Goal: Task Accomplishment & Management: Complete application form

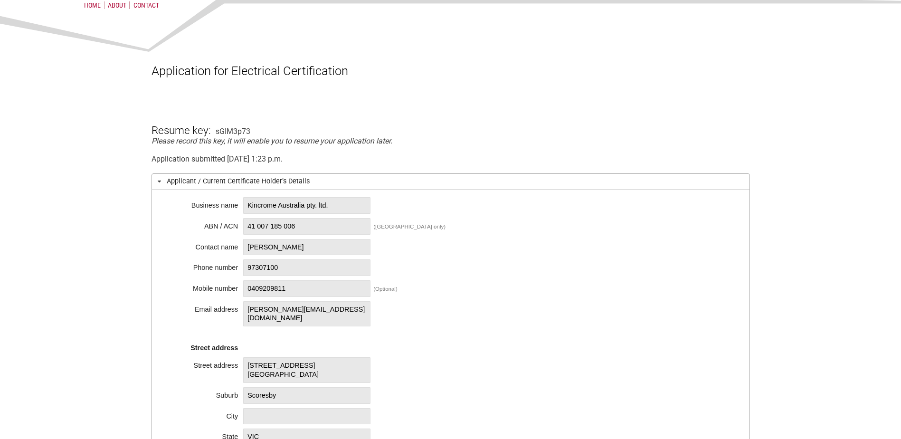
scroll to position [95, 0]
drag, startPoint x: 246, startPoint y: 205, endPoint x: 279, endPoint y: 205, distance: 33.2
click at [279, 205] on span "Kincrome Australia pty. ltd." at bounding box center [306, 206] width 127 height 17
copy span "Kincrome"
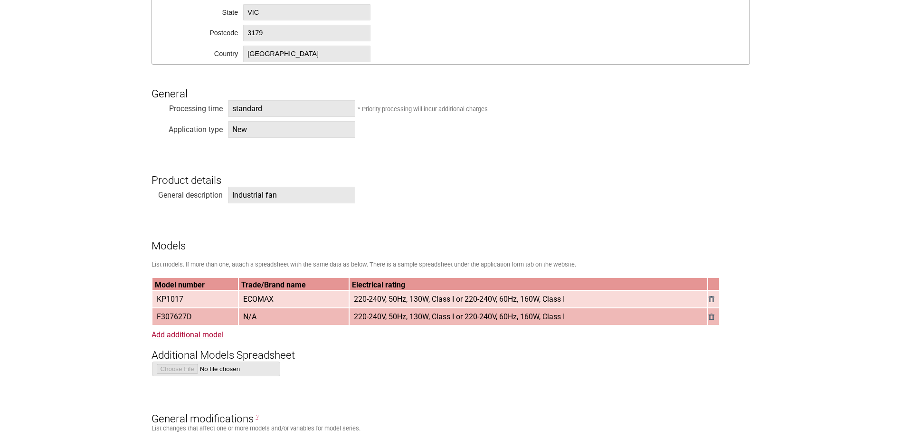
scroll to position [617, 0]
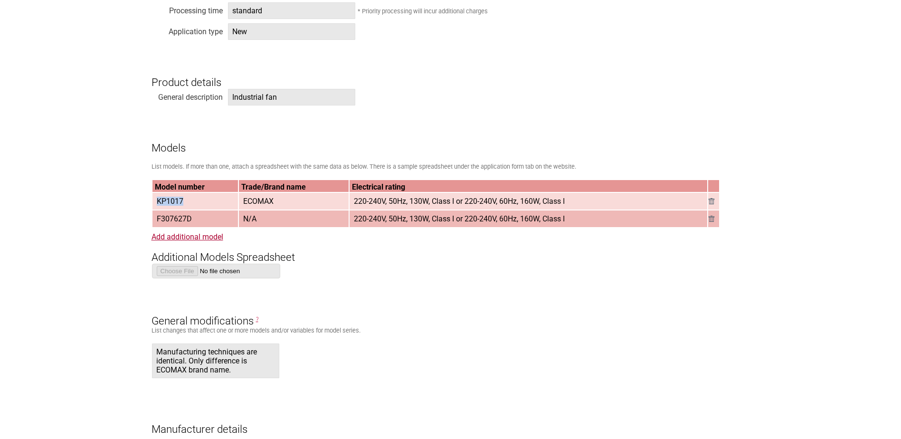
drag, startPoint x: 188, startPoint y: 200, endPoint x: 154, endPoint y: 200, distance: 33.7
click at [154, 200] on td "KP1017" at bounding box center [195, 201] width 86 height 17
copy span "KP1017"
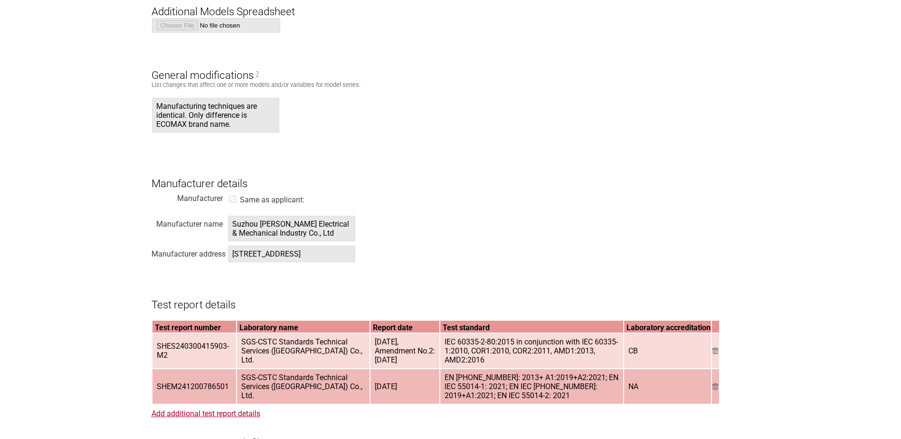
scroll to position [950, 0]
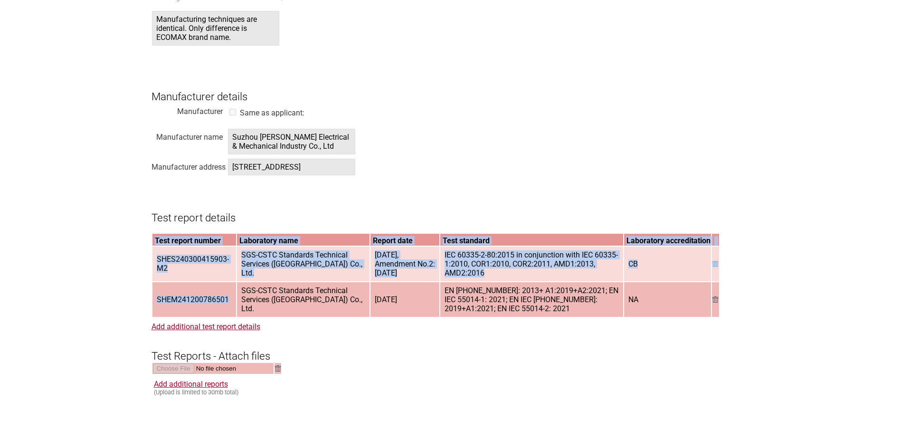
drag, startPoint x: 227, startPoint y: 328, endPoint x: 151, endPoint y: 329, distance: 76.5
click at [151, 329] on section "Application for Electrical Certification Resume key: sGIM3p73 Please record thi…" at bounding box center [450, 105] width 901 height 1896
click at [202, 312] on td "SHEM241200786501" at bounding box center [194, 299] width 84 height 35
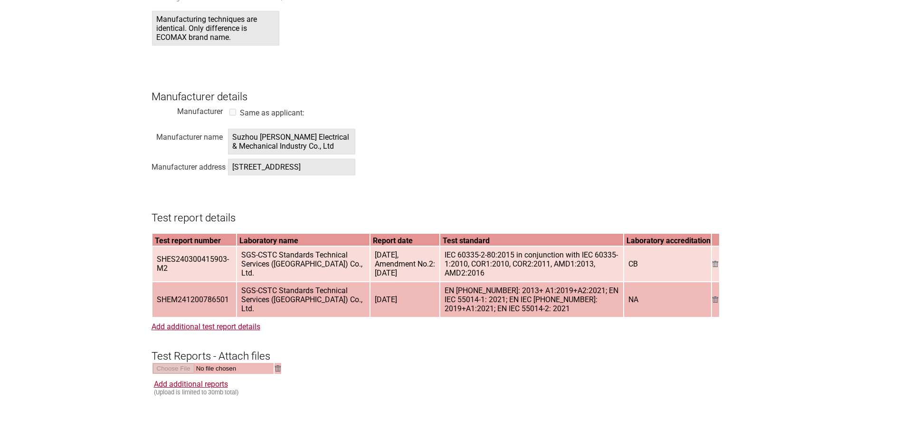
drag, startPoint x: 173, startPoint y: 301, endPoint x: 166, endPoint y: 300, distance: 7.7
click at [166, 276] on span "SHES240300415903-M2" at bounding box center [194, 263] width 83 height 25
drag, startPoint x: 176, startPoint y: 300, endPoint x: 157, endPoint y: 291, distance: 20.8
click at [157, 276] on span "SHES240300415903-M2" at bounding box center [194, 263] width 83 height 25
copy span "SHES240300415903-M2"
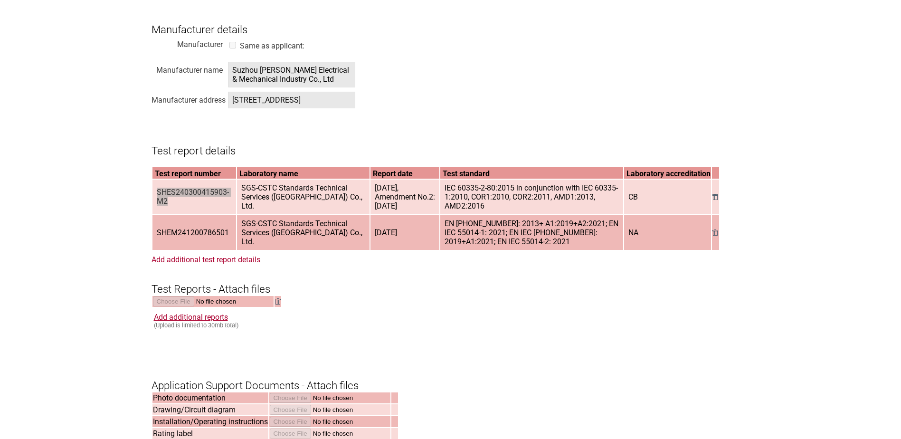
scroll to position [997, 0]
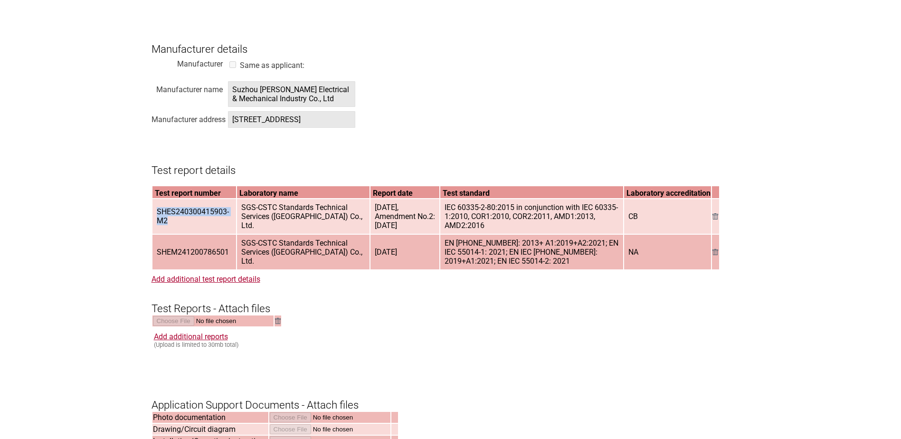
click at [192, 176] on h3 "Test report details" at bounding box center [450, 162] width 598 height 28
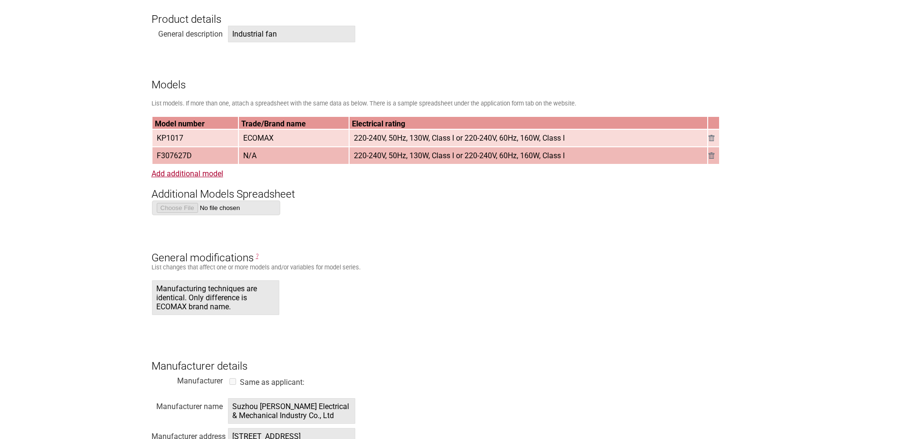
scroll to position [665, 0]
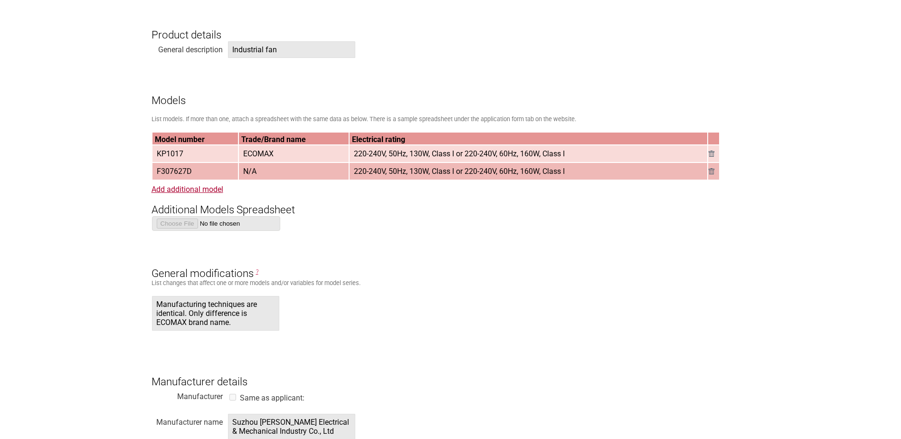
click at [850, 262] on section "Application for Electrical Certification Resume key: sGIM3p73 Please record thi…" at bounding box center [450, 390] width 901 height 1896
click at [831, 51] on section "Application for Electrical Certification Resume key: sGIM3p73 Please record thi…" at bounding box center [450, 390] width 901 height 1896
click at [691, 202] on h3 "Additional Models Spreadsheet" at bounding box center [450, 202] width 598 height 28
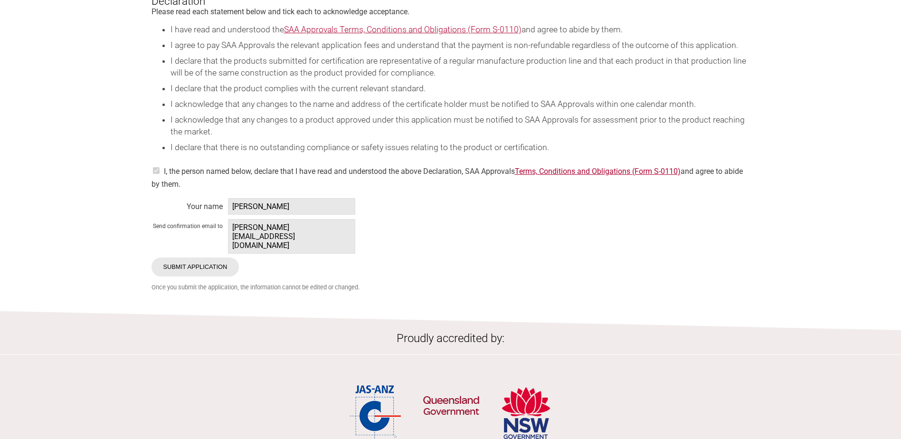
scroll to position [1894, 0]
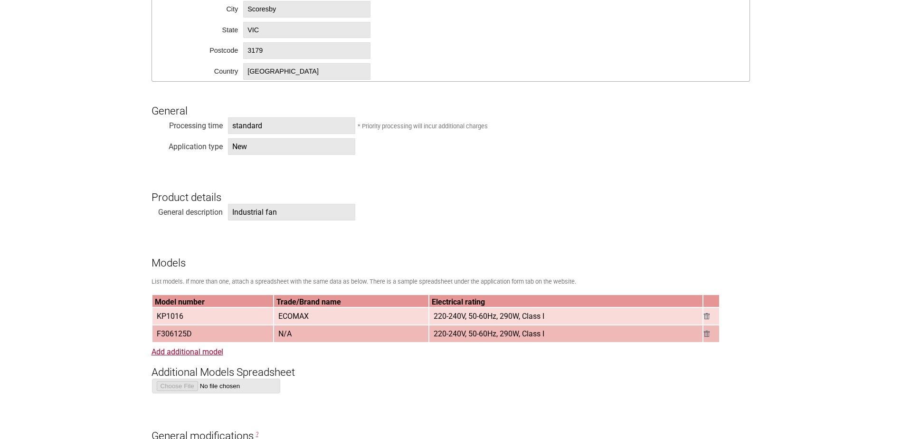
scroll to position [522, 0]
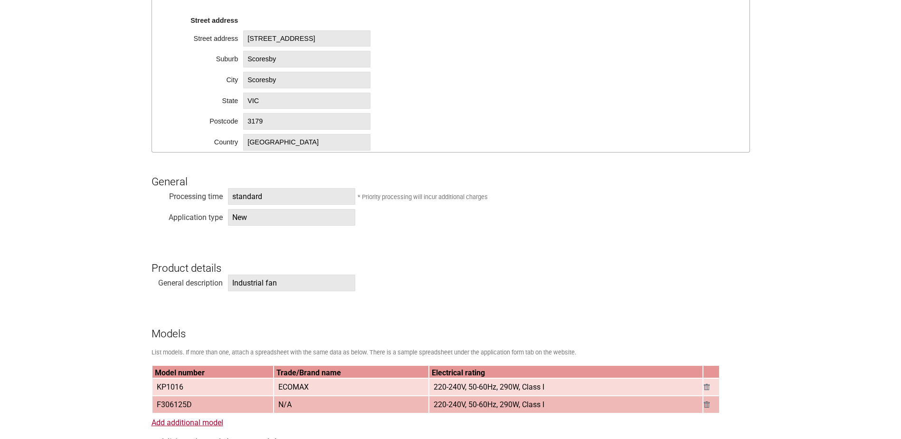
scroll to position [570, 0]
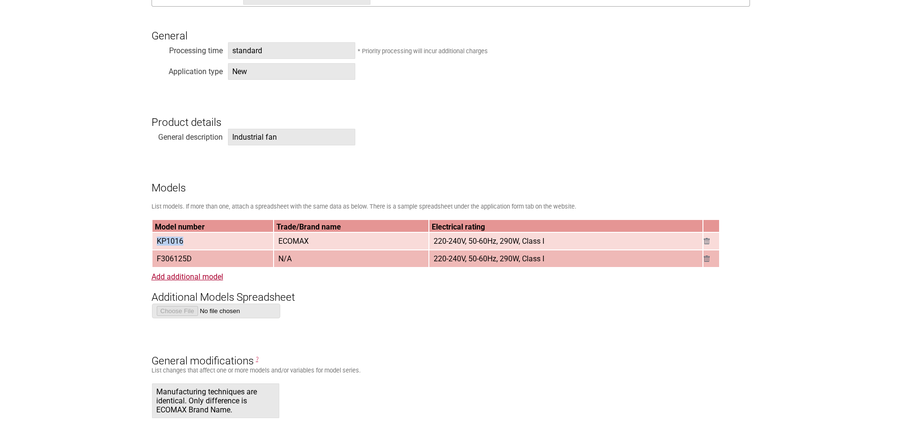
drag, startPoint x: 184, startPoint y: 242, endPoint x: 158, endPoint y: 245, distance: 26.3
click at [158, 245] on span "KP1016" at bounding box center [170, 241] width 34 height 16
copy span "KP1016"
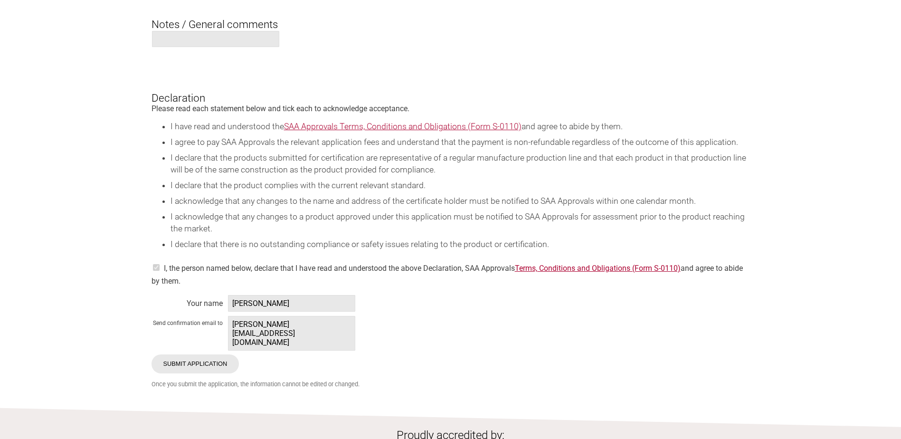
scroll to position [1615, 0]
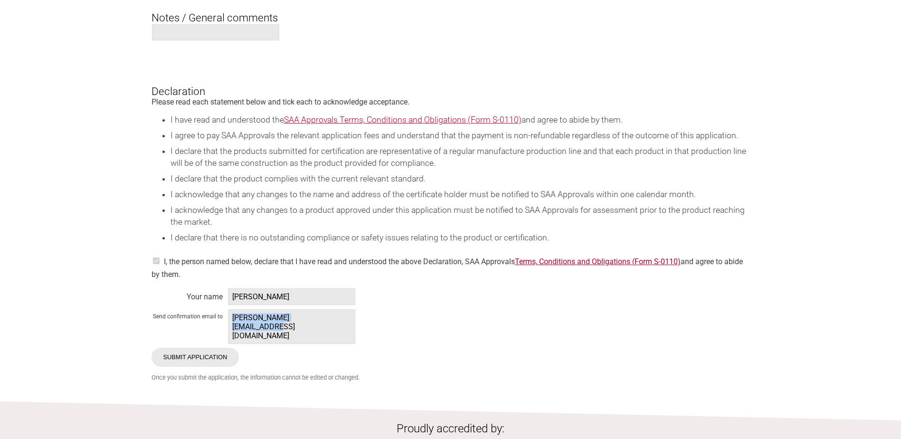
drag, startPoint x: 331, startPoint y: 350, endPoint x: 223, endPoint y: 346, distance: 107.9
copy span "[PERSON_NAME][EMAIL_ADDRESS][DOMAIN_NAME]"
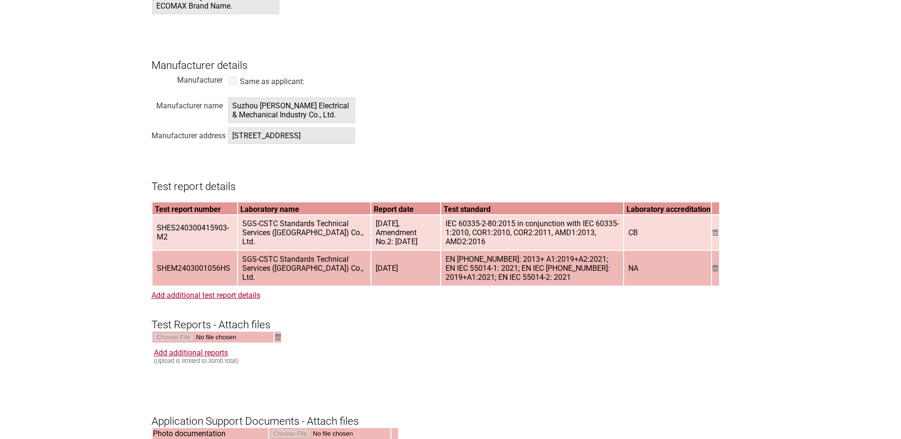
scroll to position [973, 0]
click at [570, 80] on form "Resume key: VpvbGg35 Please record this key, it will enable you to resume your …" at bounding box center [450, 122] width 598 height 1799
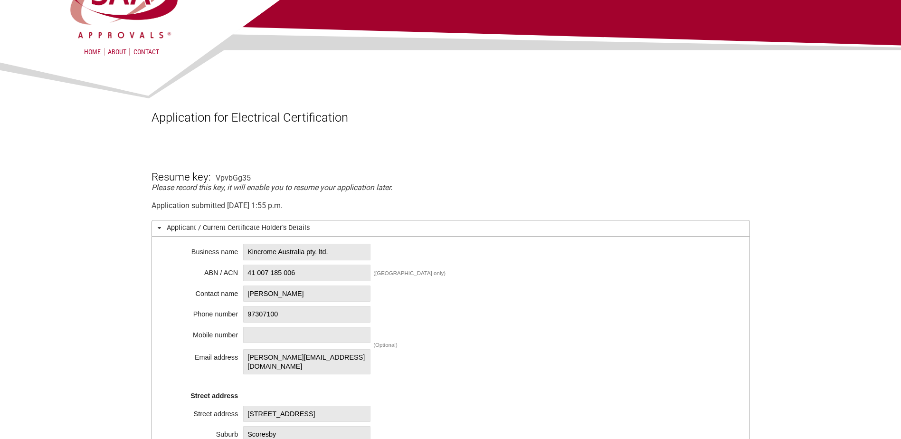
scroll to position [285, 0]
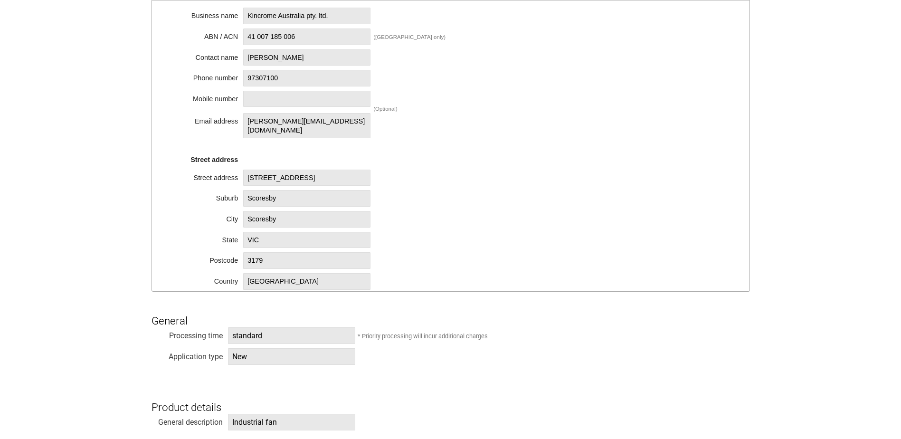
drag, startPoint x: 813, startPoint y: 273, endPoint x: 782, endPoint y: 278, distance: 31.3
